Goal: Information Seeking & Learning: Learn about a topic

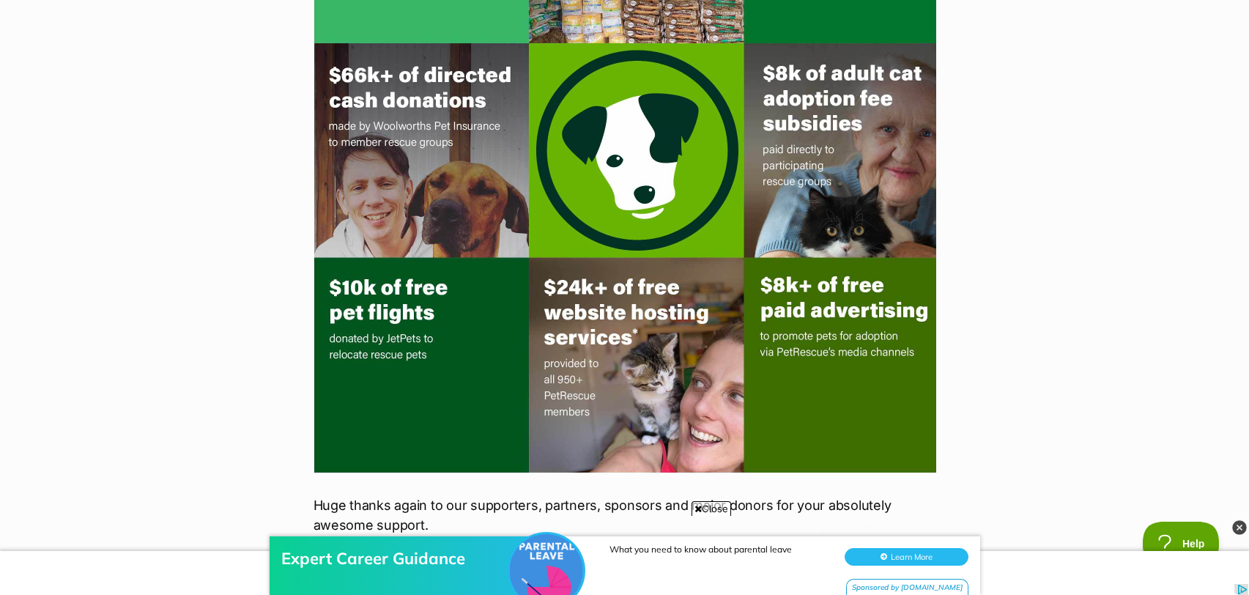
scroll to position [2767, 0]
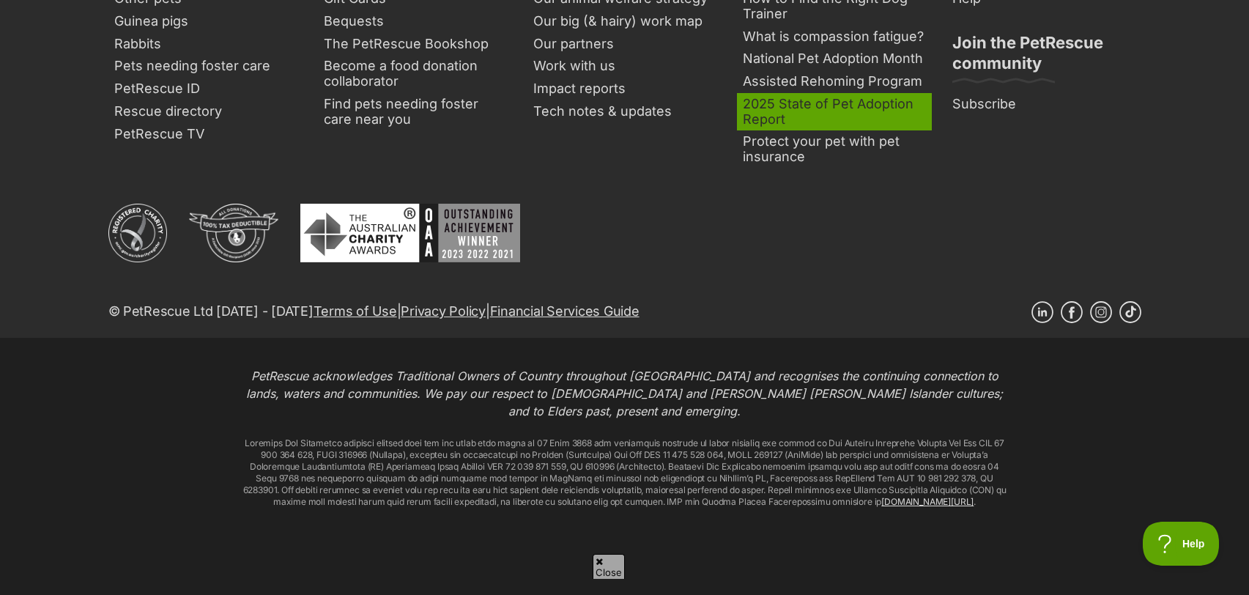
click at [758, 123] on link "2025 State of Pet Adoption Report" at bounding box center [834, 111] width 195 height 37
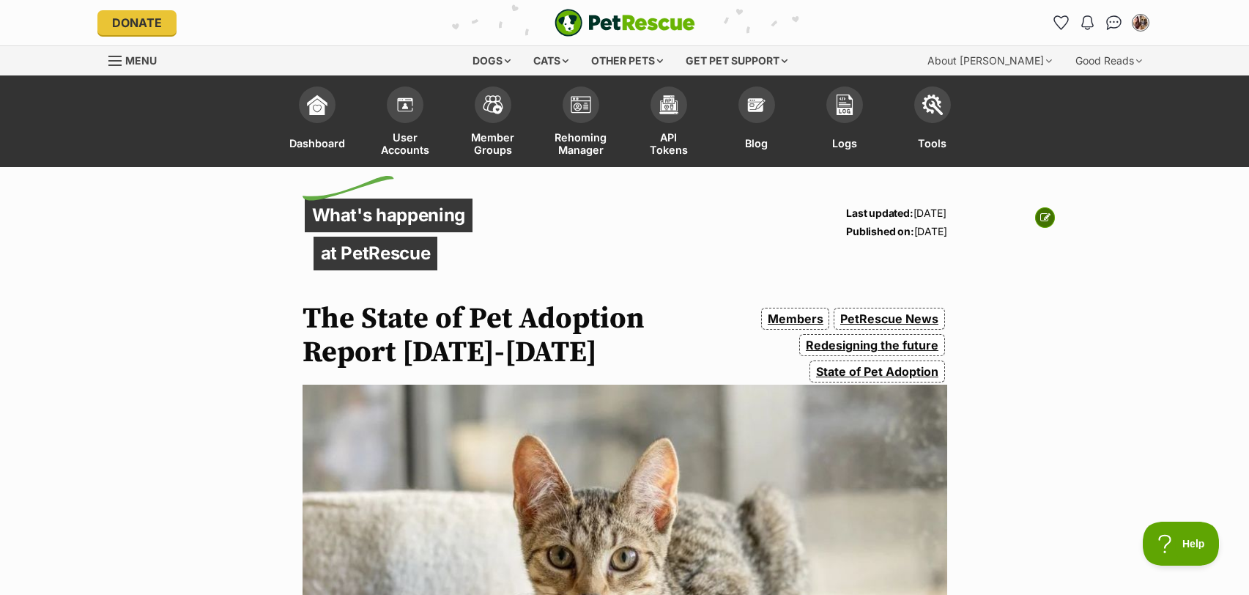
click at [1045, 219] on icon at bounding box center [1045, 217] width 10 height 10
click at [863, 371] on link "State of Pet Adoption" at bounding box center [876, 371] width 135 height 22
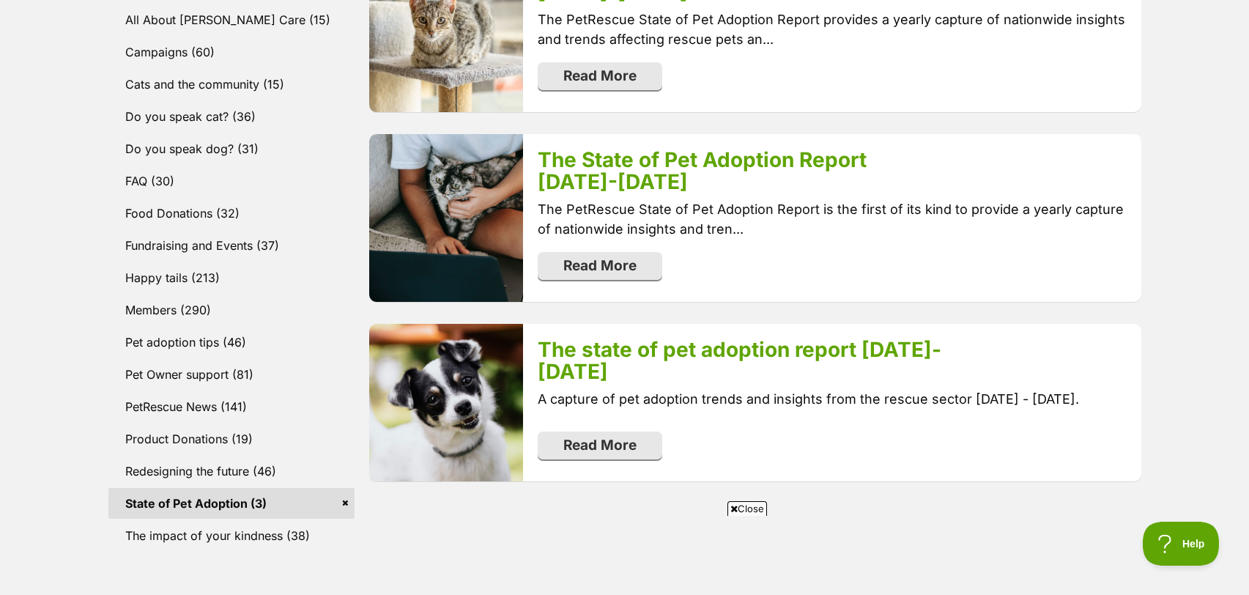
scroll to position [598, 0]
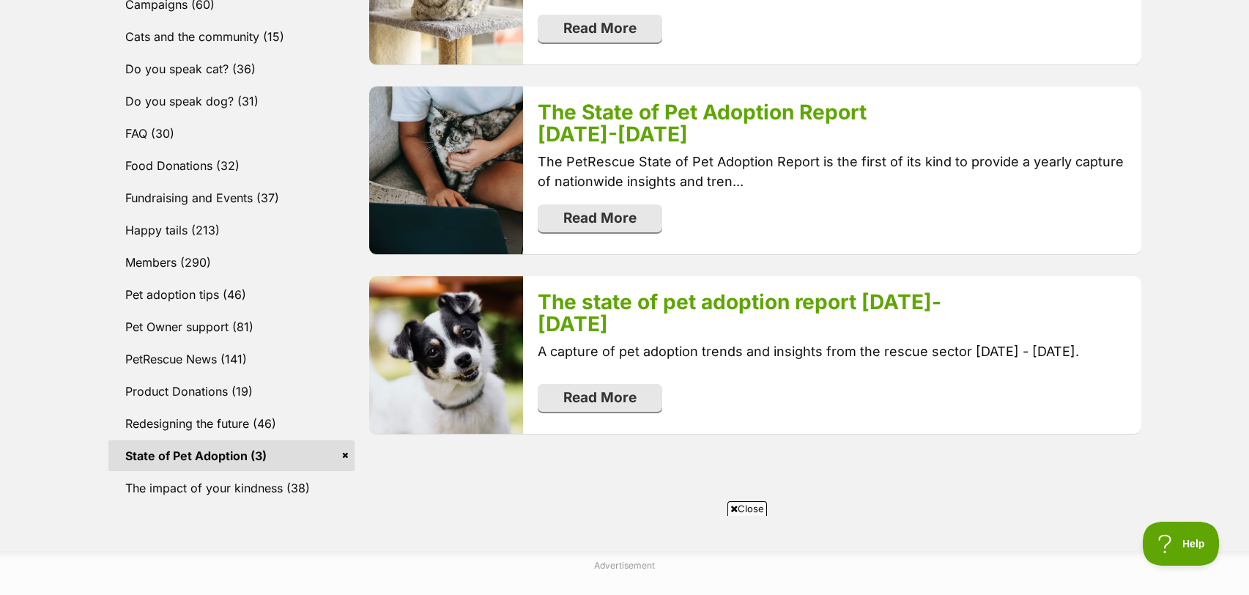
click at [95, 92] on div "Filter By All All About Foster Care (15) Campaigns (60) Cats and the community …" at bounding box center [624, 201] width 1077 height 609
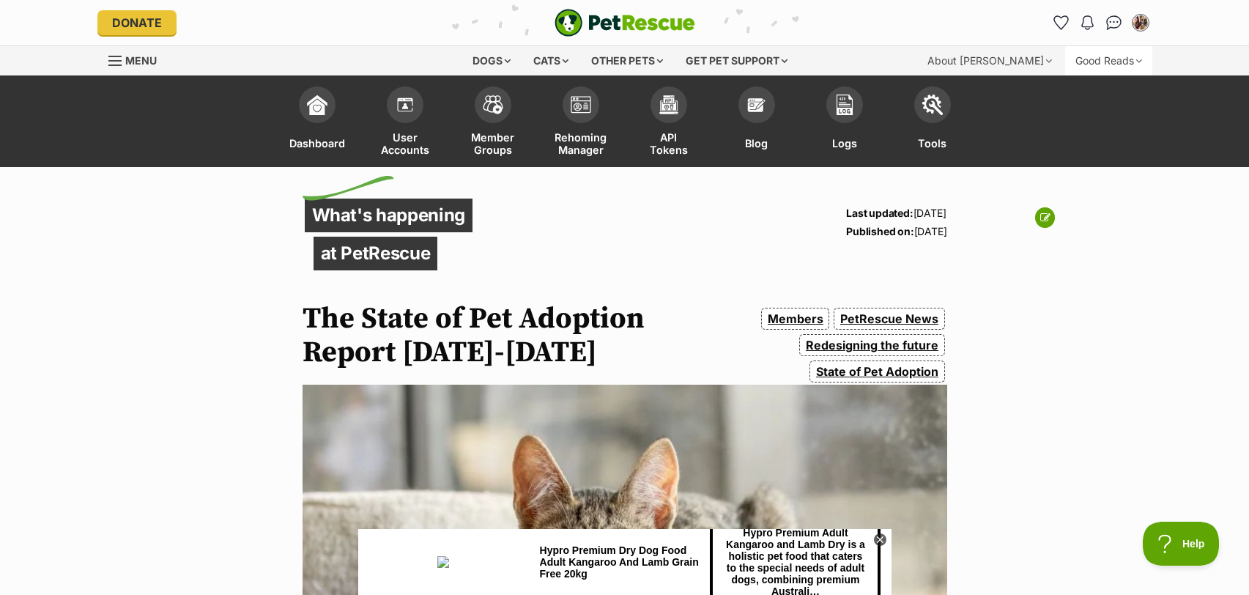
click at [1108, 60] on div "Good Reads" at bounding box center [1108, 60] width 87 height 29
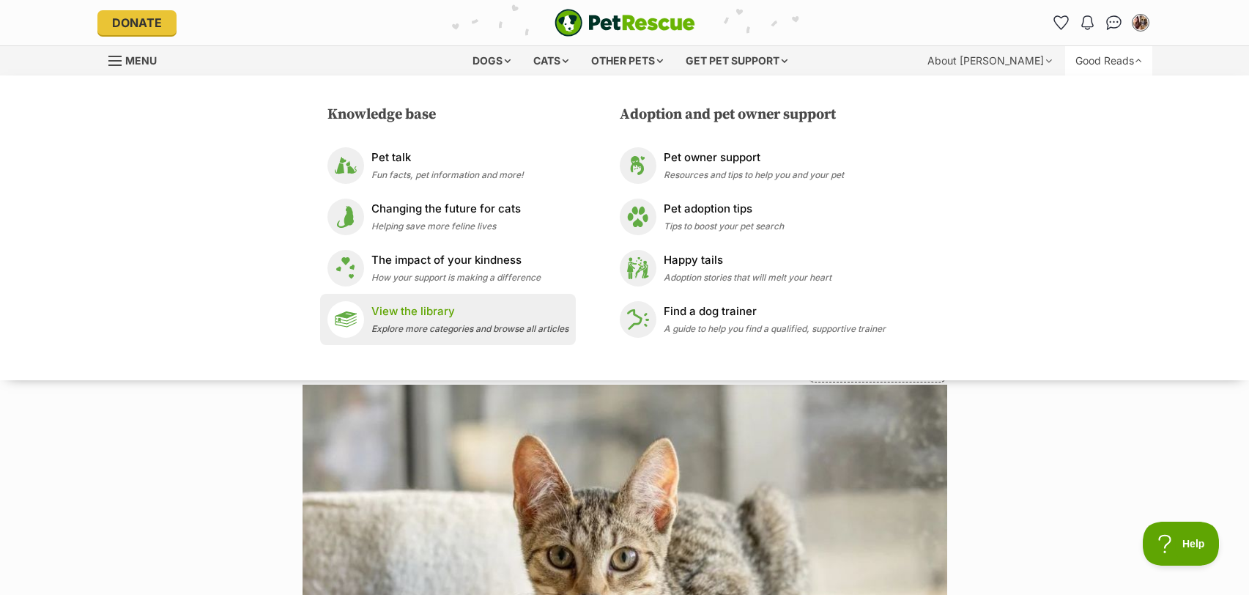
click at [453, 331] on span "Explore more categories and browse all articles" at bounding box center [469, 328] width 197 height 11
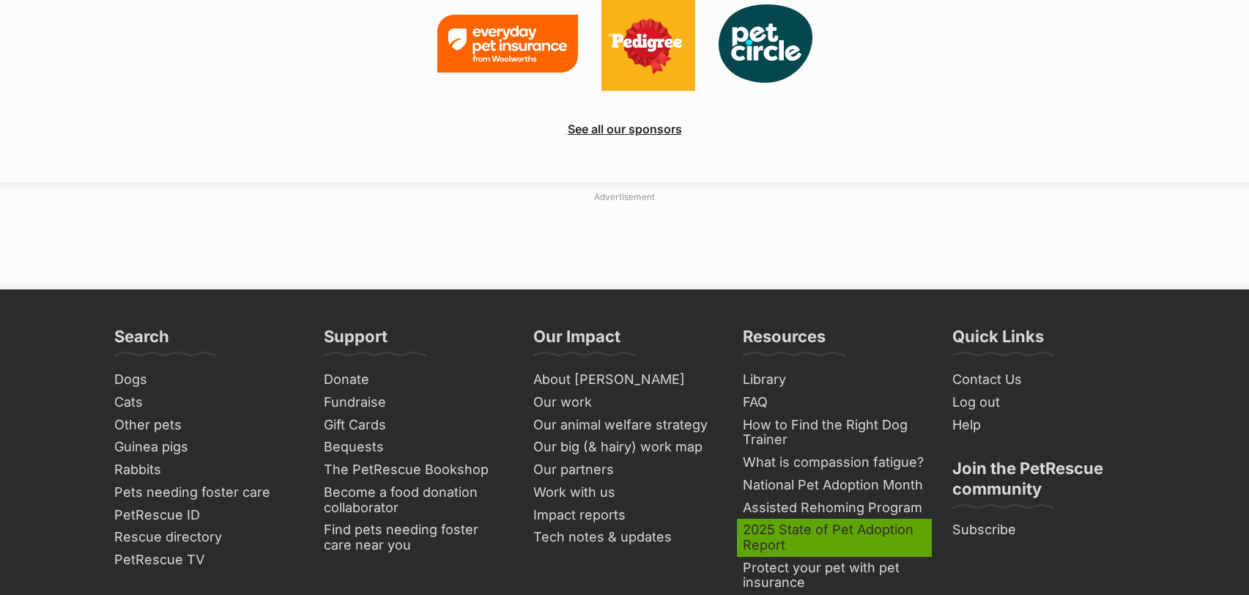
click at [776, 519] on link "2025 State of Pet Adoption Report" at bounding box center [834, 537] width 195 height 37
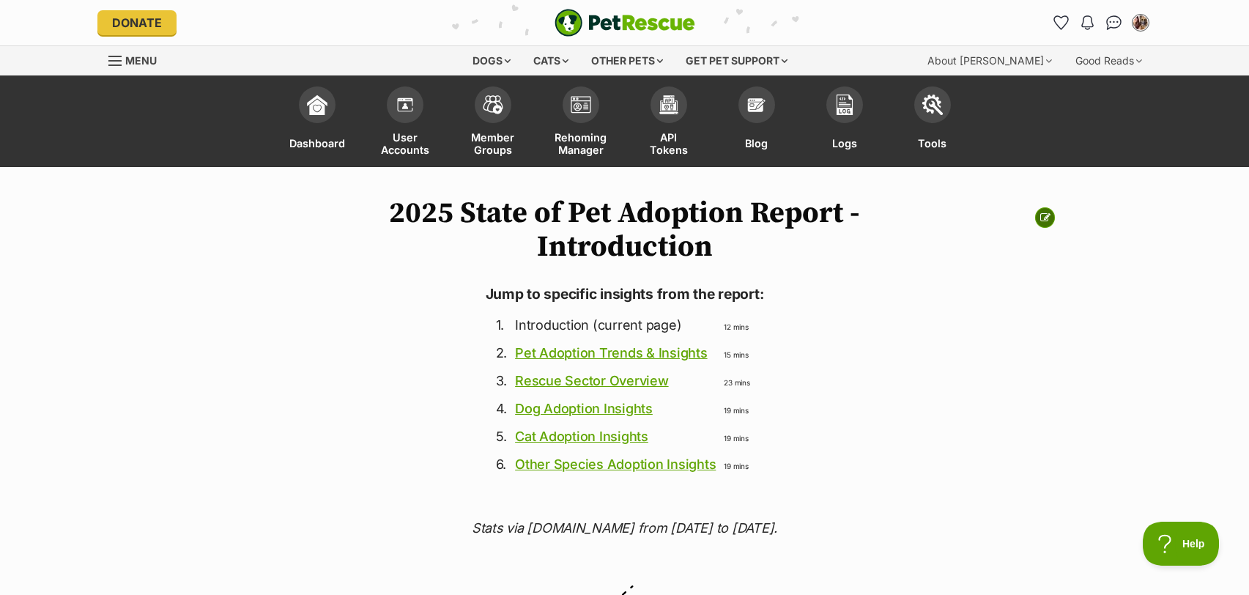
click at [1041, 214] on icon at bounding box center [1045, 217] width 10 height 10
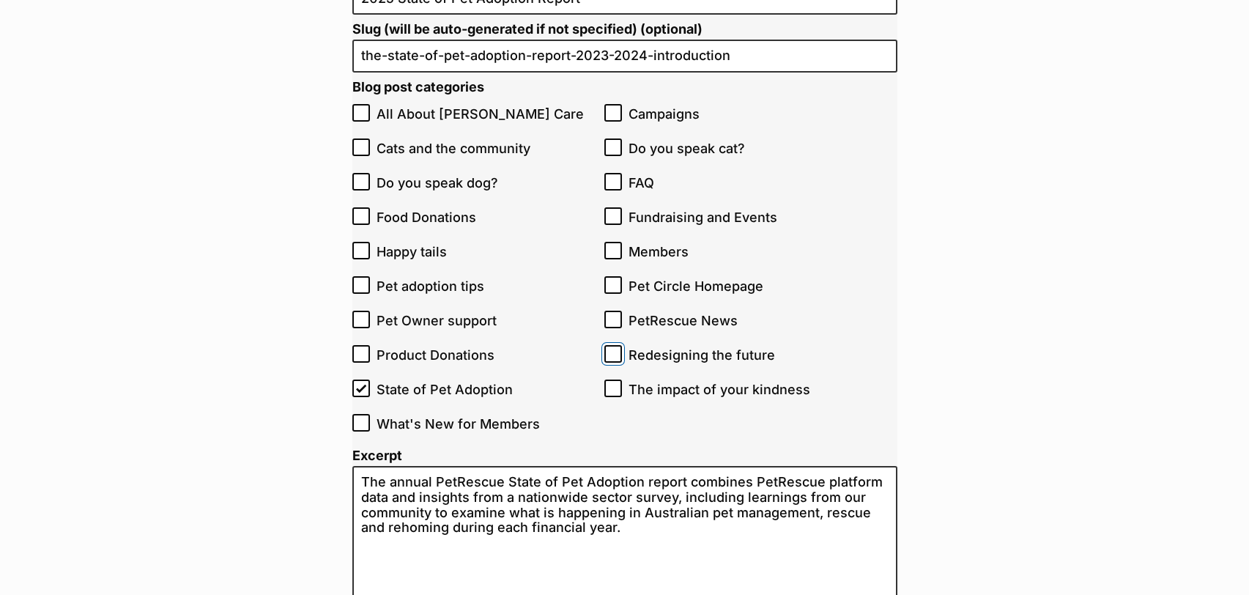
click at [619, 357] on input "Redesigning the future" at bounding box center [613, 354] width 18 height 18
checkbox input "true"
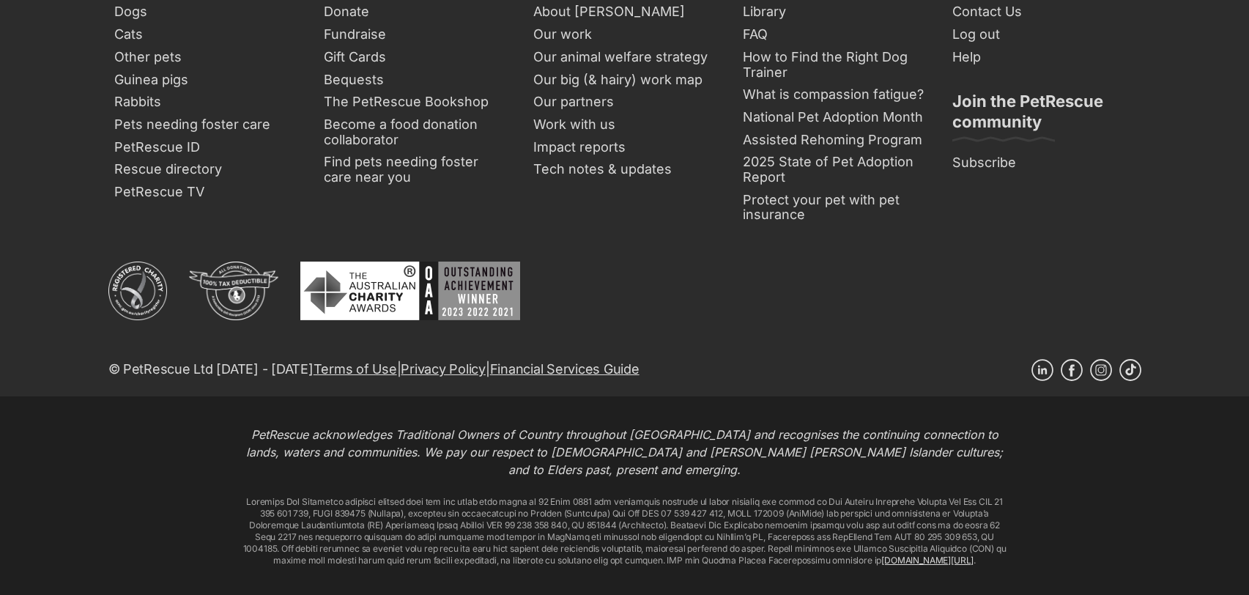
scroll to position [3173, 0]
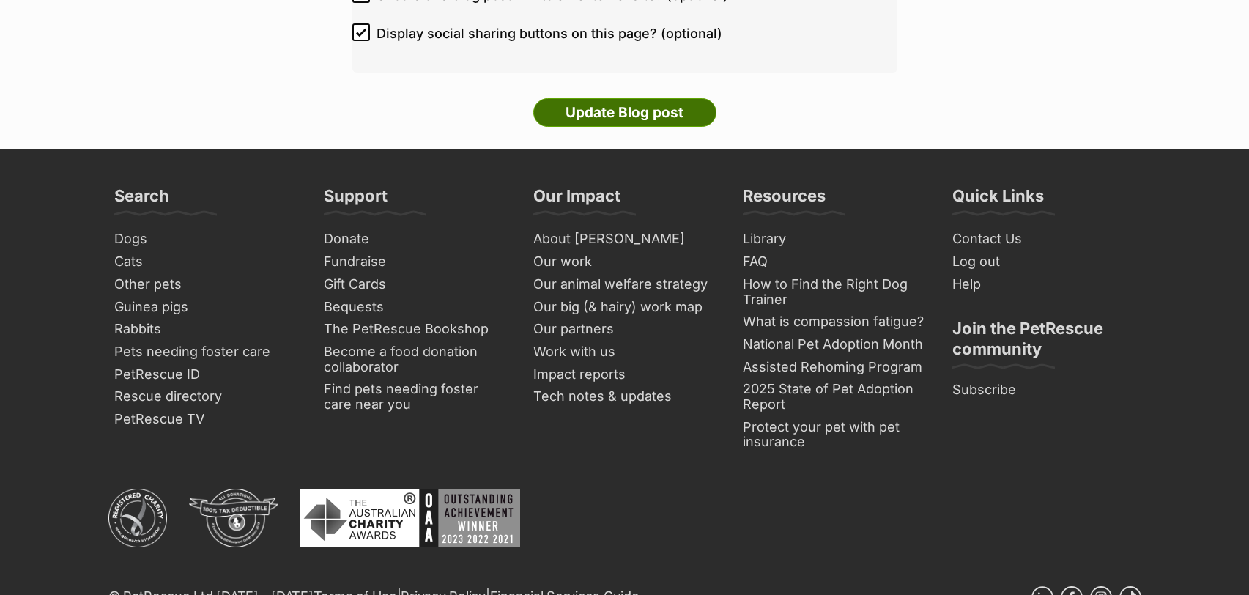
click at [602, 113] on input "Update Blog post" at bounding box center [624, 112] width 183 height 29
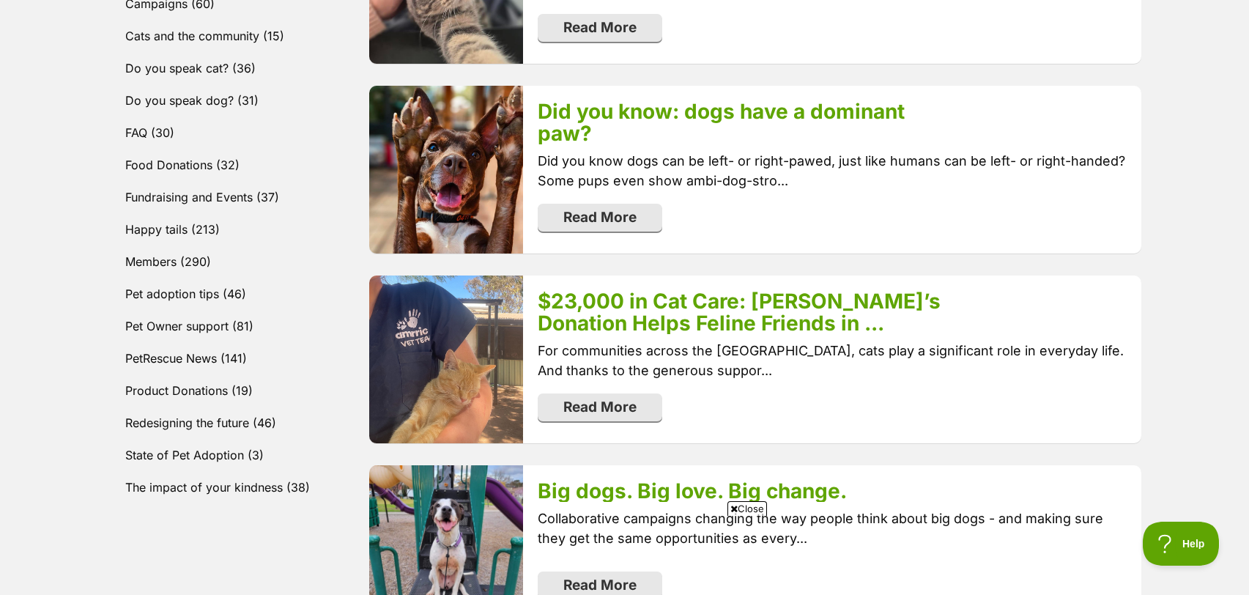
scroll to position [617, 0]
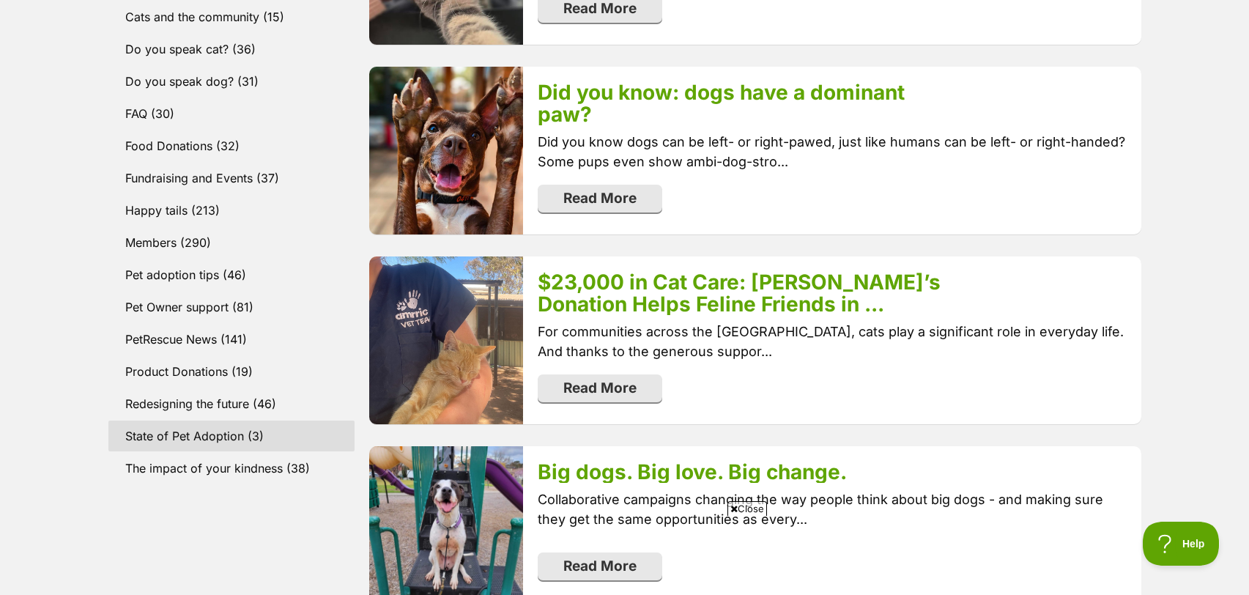
click at [189, 439] on link "State of Pet Adoption (3)" at bounding box center [231, 435] width 247 height 31
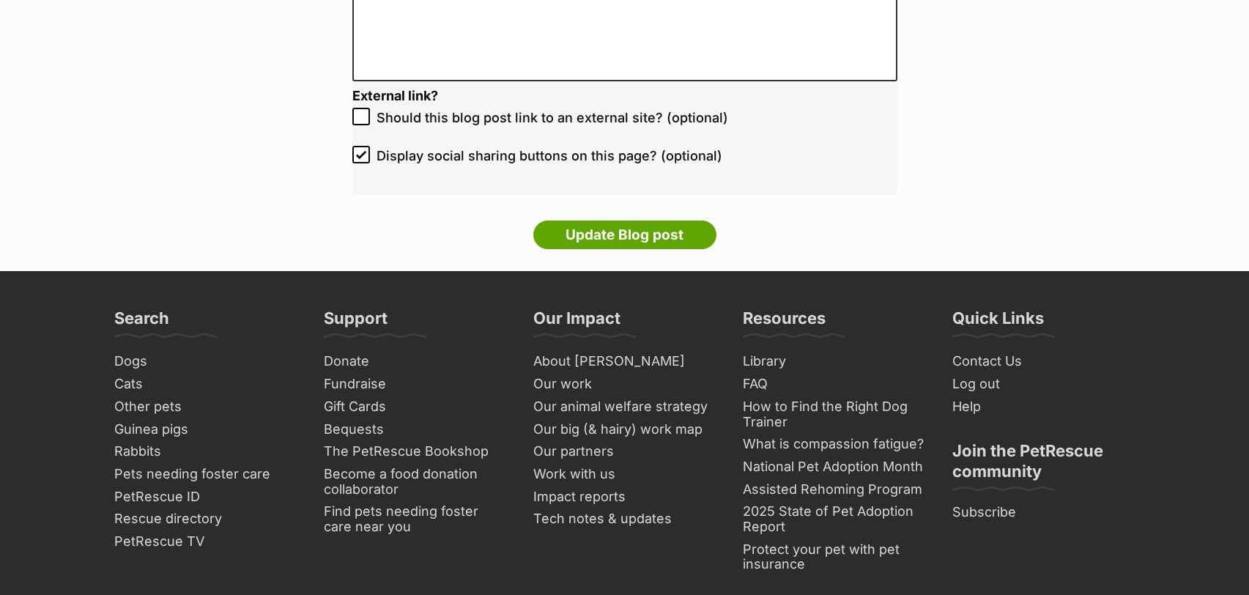
scroll to position [3052, 0]
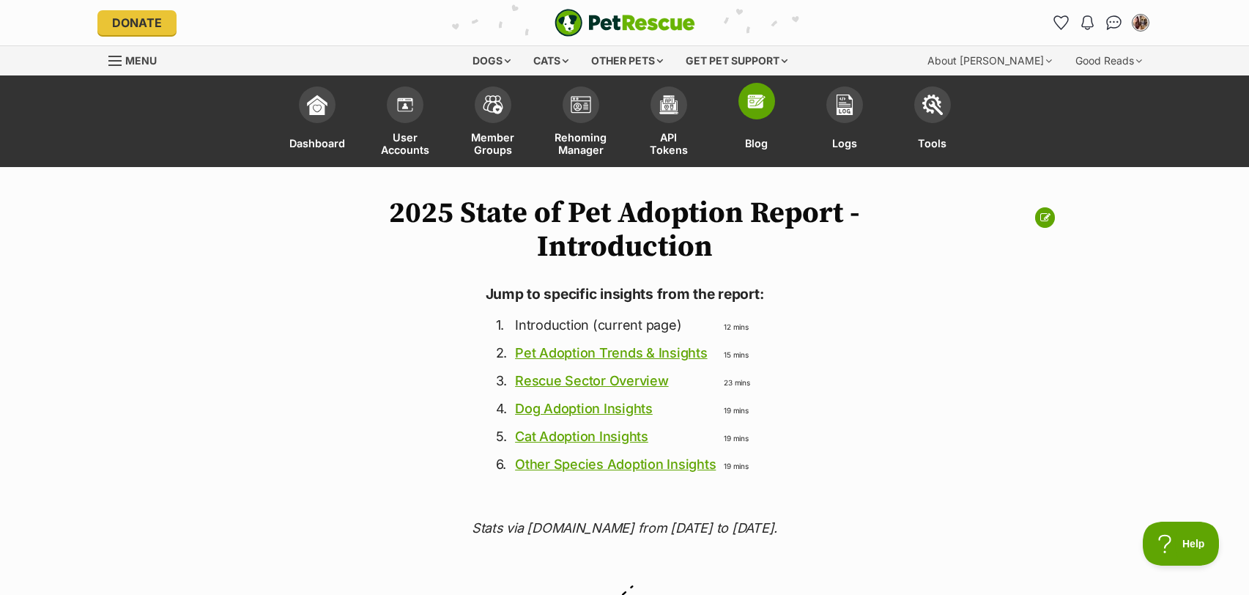
click at [760, 103] on img at bounding box center [756, 101] width 21 height 21
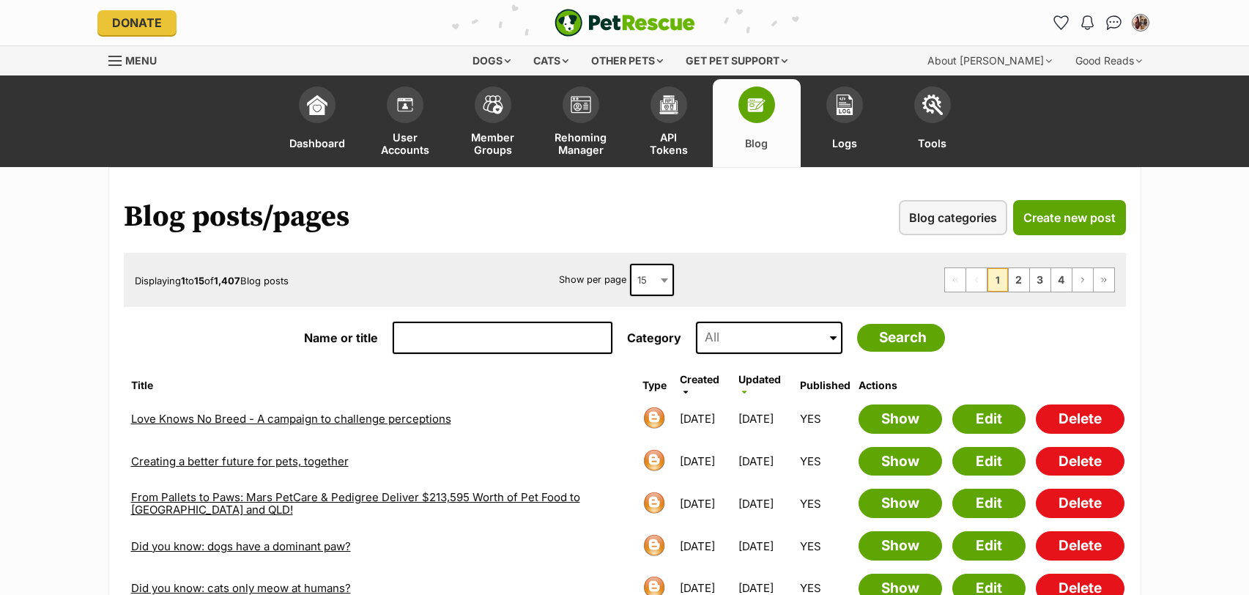
click at [403, 336] on input "Name or title" at bounding box center [503, 338] width 220 height 32
type input "state of pet adoption"
click at [857, 324] on input "Search" at bounding box center [901, 338] width 88 height 28
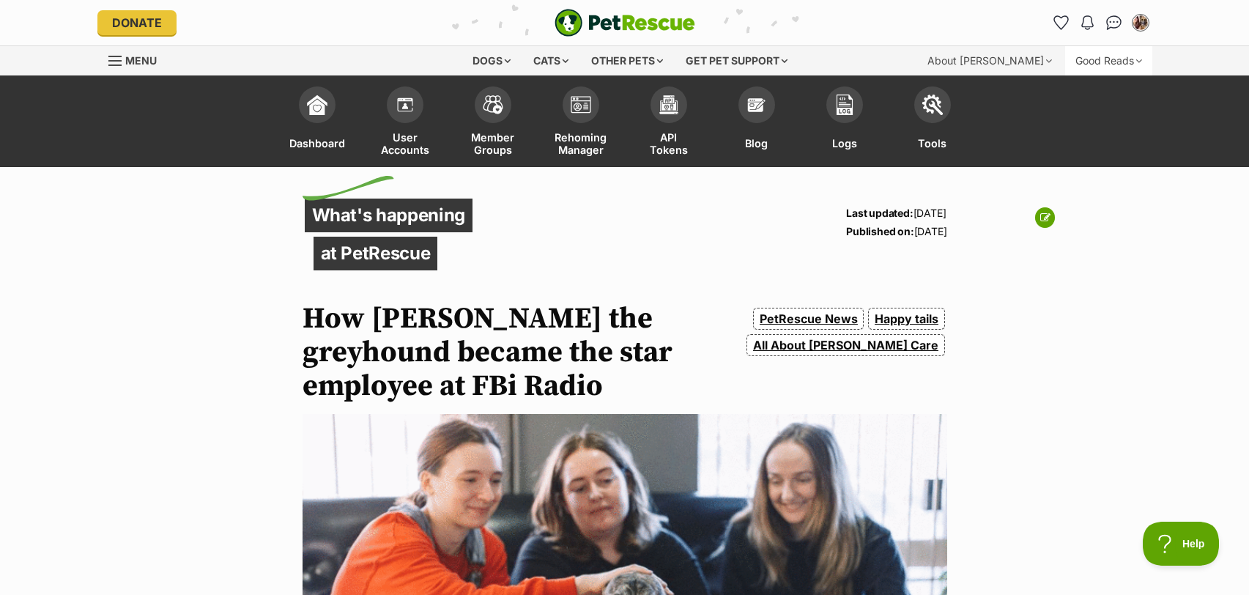
click at [1088, 56] on div "Good Reads" at bounding box center [1108, 60] width 87 height 29
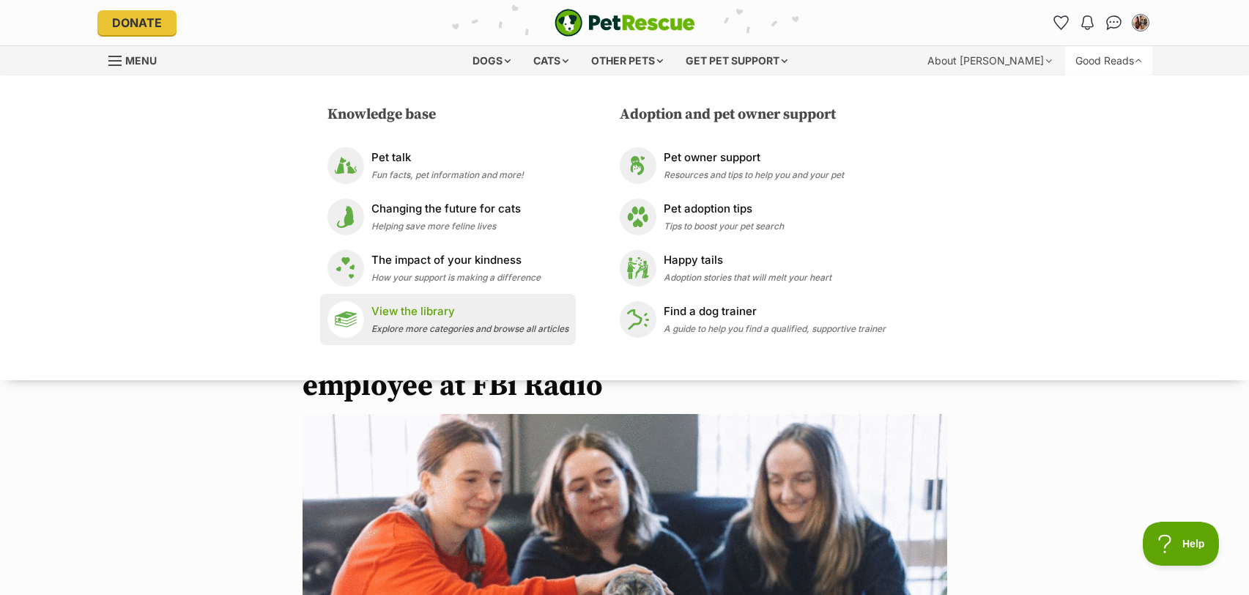
click at [480, 310] on p "View the library" at bounding box center [469, 311] width 197 height 17
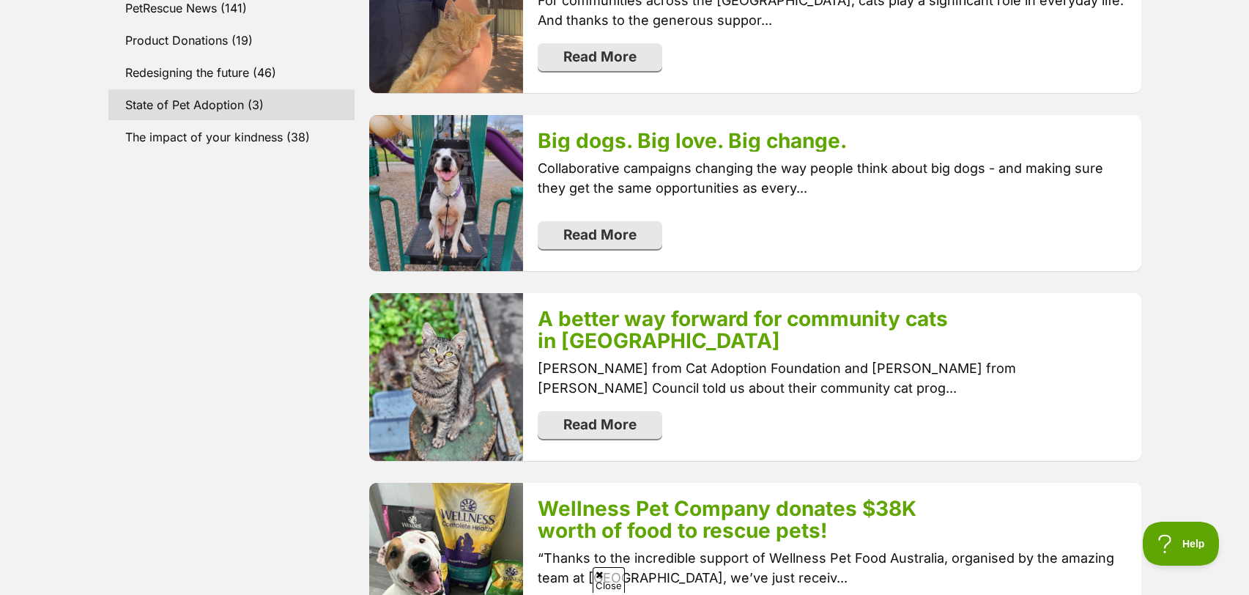
click at [204, 104] on link "State of Pet Adoption (3)" at bounding box center [231, 104] width 247 height 31
